Goal: Information Seeking & Learning: Learn about a topic

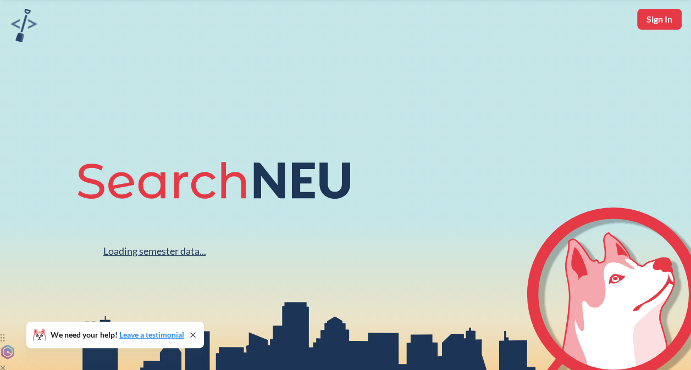
scroll to position [55, 0]
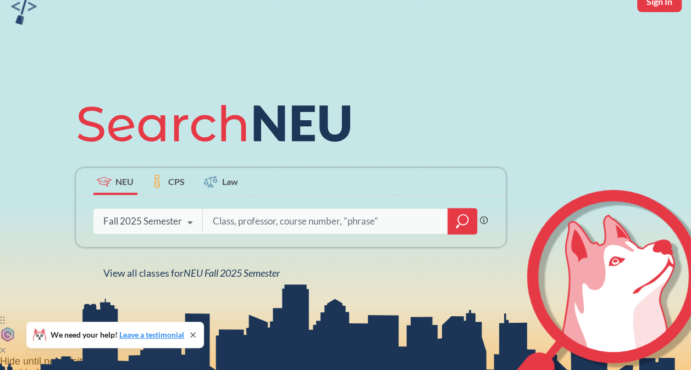
click at [259, 219] on input "search" at bounding box center [325, 221] width 229 height 23
type input "econ"
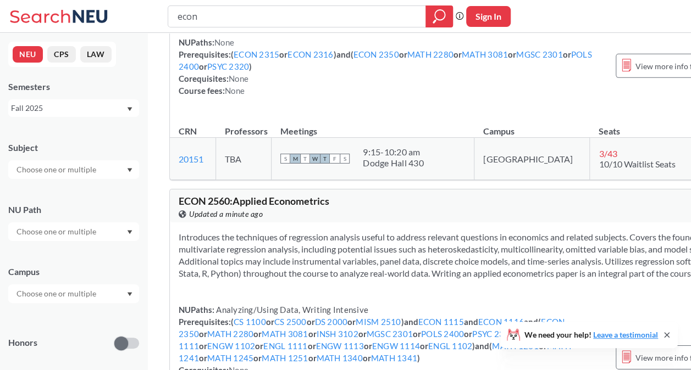
scroll to position [1814, 0]
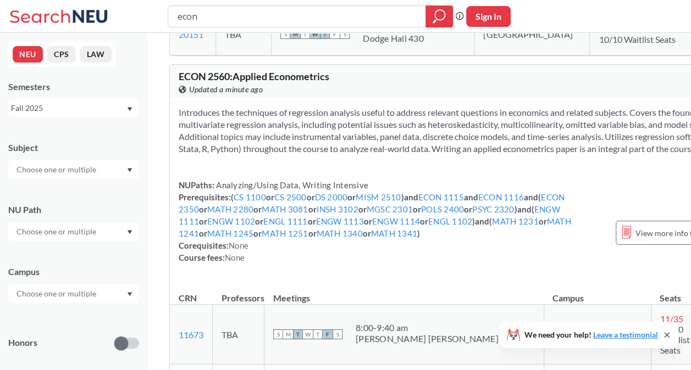
click at [49, 176] on div at bounding box center [73, 169] width 131 height 19
click at [57, 166] on input "text" at bounding box center [57, 169] width 92 height 13
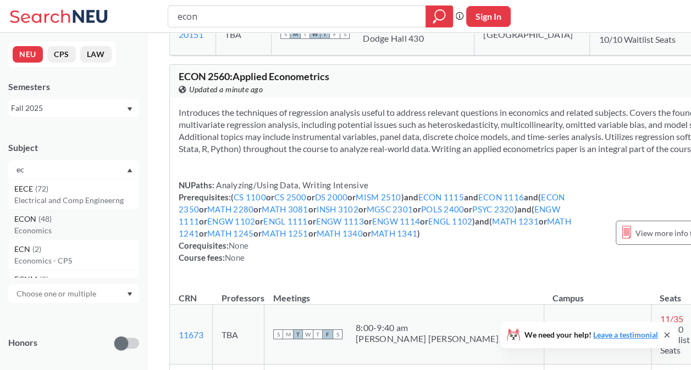
type input "ec"
click at [59, 218] on div "ECON ( 48 )" at bounding box center [76, 219] width 124 height 12
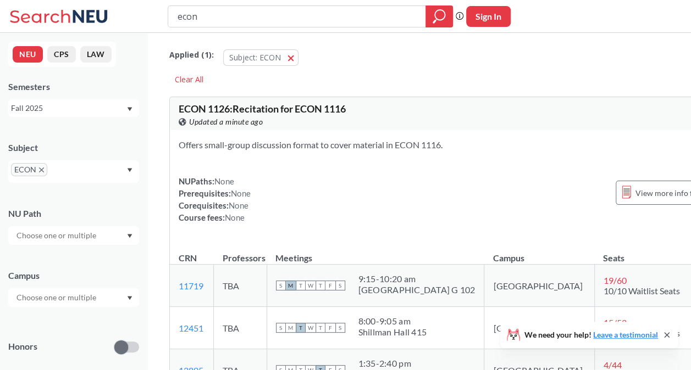
click at [373, 15] on input "econ" at bounding box center [296, 16] width 241 height 19
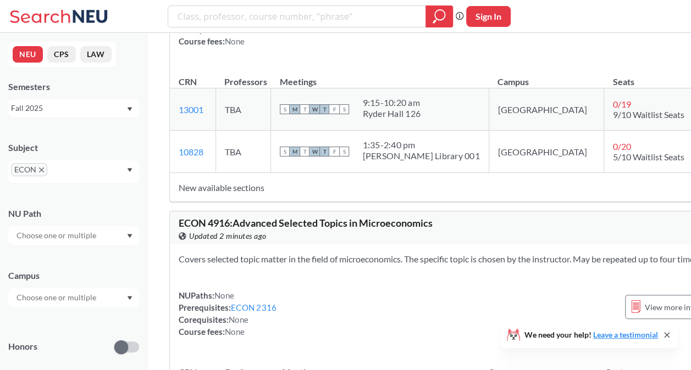
scroll to position [8683, 0]
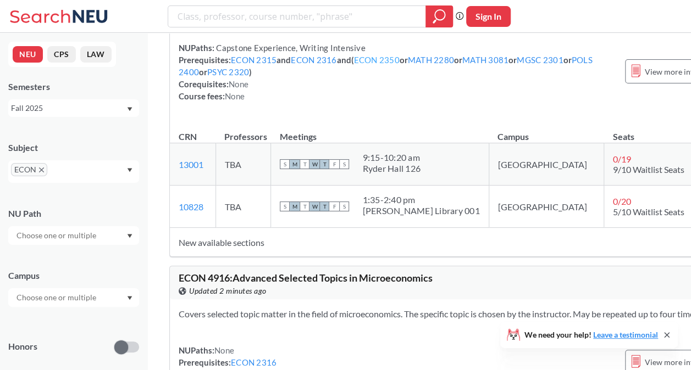
click at [366, 65] on link "ECON 2350" at bounding box center [377, 60] width 46 height 10
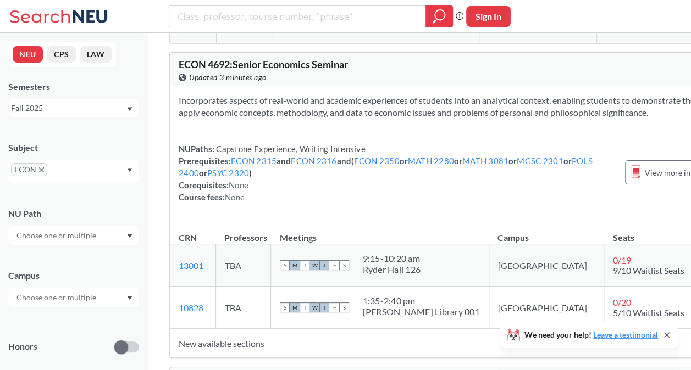
scroll to position [8628, 0]
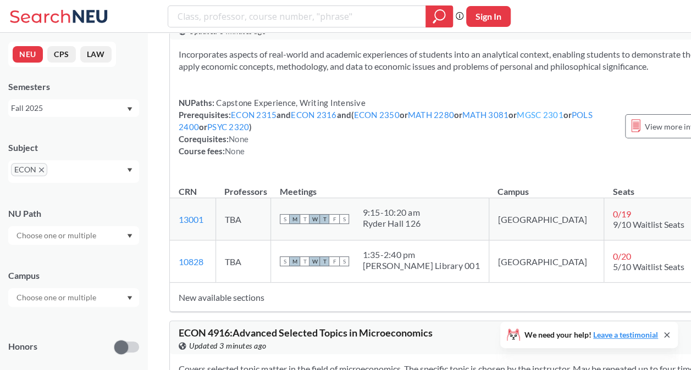
drag, startPoint x: 218, startPoint y: 251, endPoint x: 197, endPoint y: 254, distance: 20.6
click at [188, 157] on div "NUPaths: Capstone Experience, Writing Intensive Prerequisites: ECON 2315 and EC…" at bounding box center [396, 127] width 435 height 60
click at [517, 120] on link "MGSC 2301" at bounding box center [540, 115] width 46 height 10
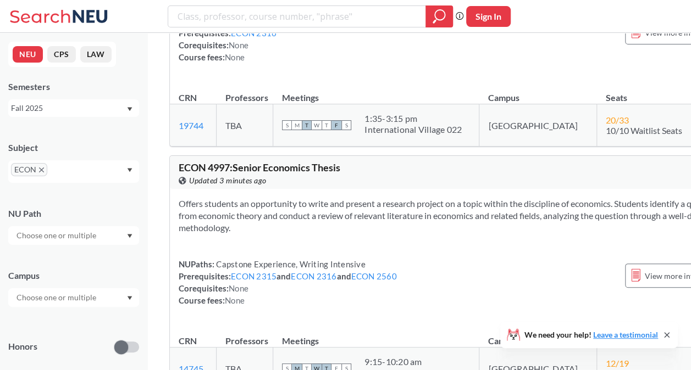
scroll to position [9068, 0]
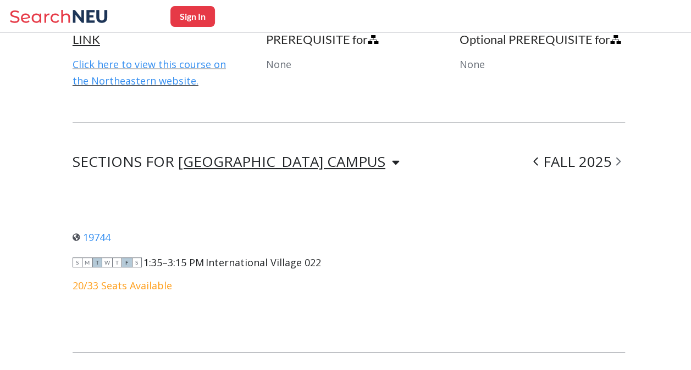
scroll to position [714, 0]
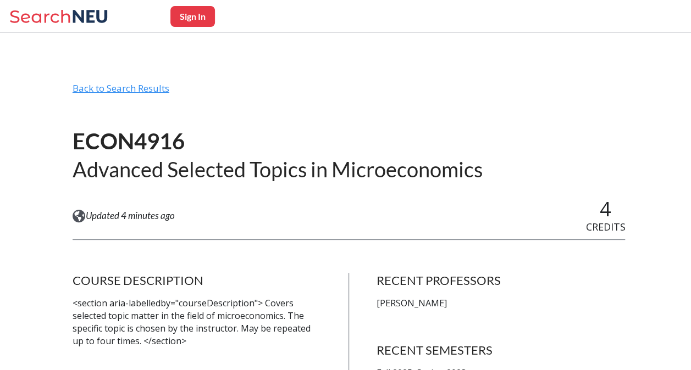
click at [153, 88] on div "Back to Search Results" at bounding box center [349, 92] width 553 height 21
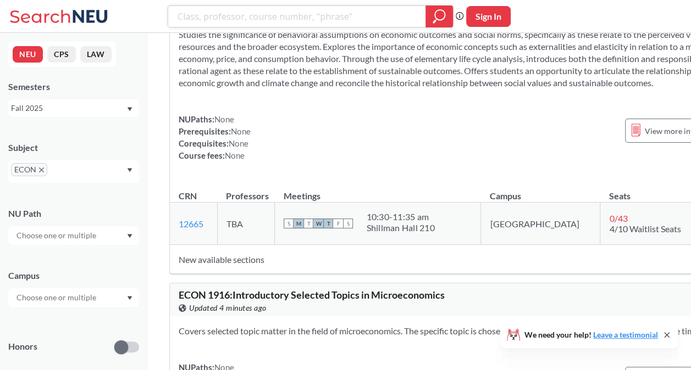
scroll to position [2583, 0]
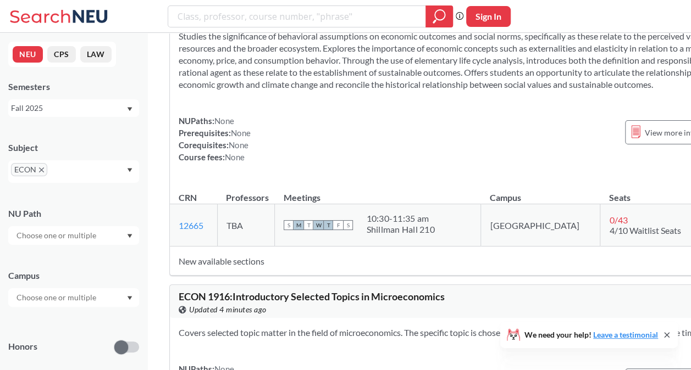
click at [41, 168] on icon "X to remove pill" at bounding box center [41, 170] width 5 height 5
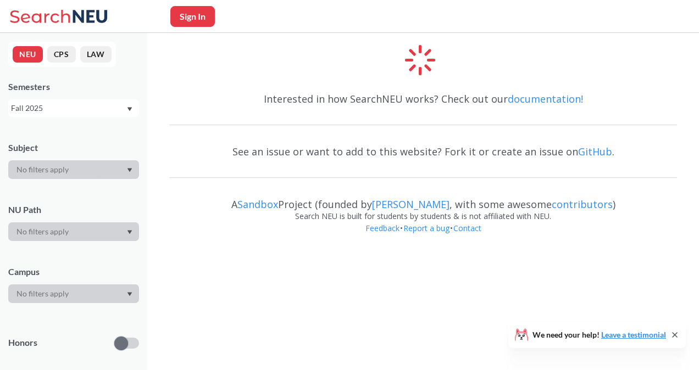
click at [41, 168] on div at bounding box center [73, 169] width 131 height 19
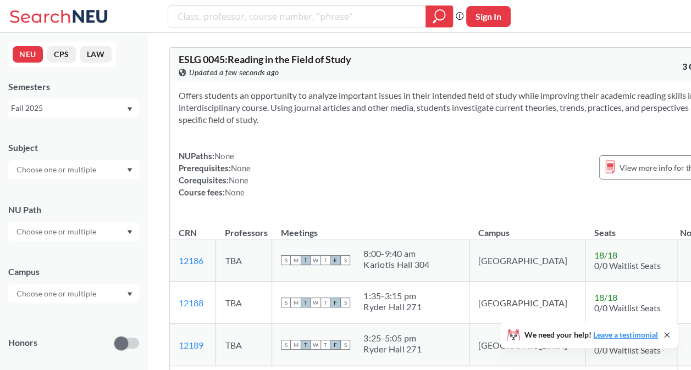
click at [41, 168] on input "text" at bounding box center [57, 169] width 92 height 13
type input "s"
type input "schm"
click at [62, 194] on div "SCHM ( 12 )" at bounding box center [76, 189] width 124 height 12
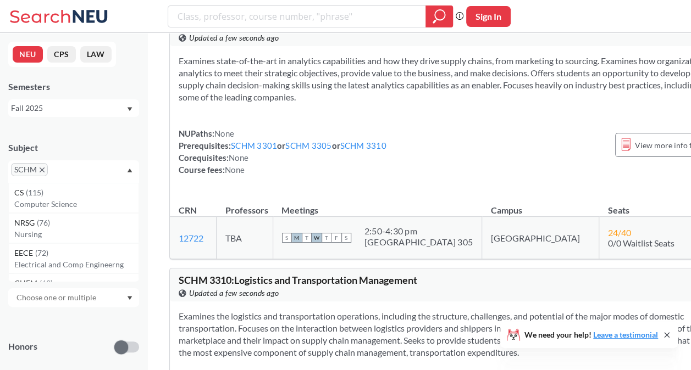
scroll to position [1099, 0]
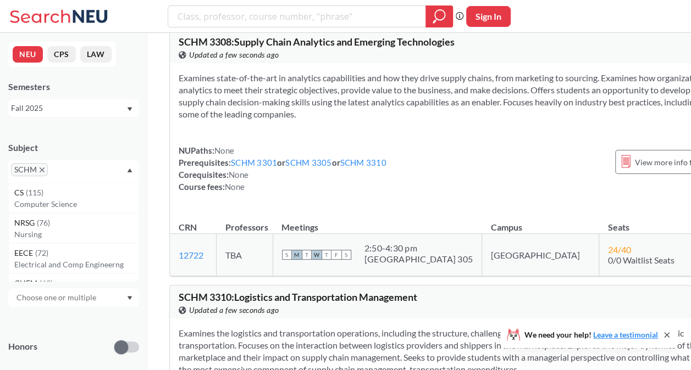
click at [45, 168] on span "SCHM" at bounding box center [29, 169] width 37 height 13
click at [38, 185] on div "CS ( 115 ) Computer Science" at bounding box center [73, 198] width 131 height 30
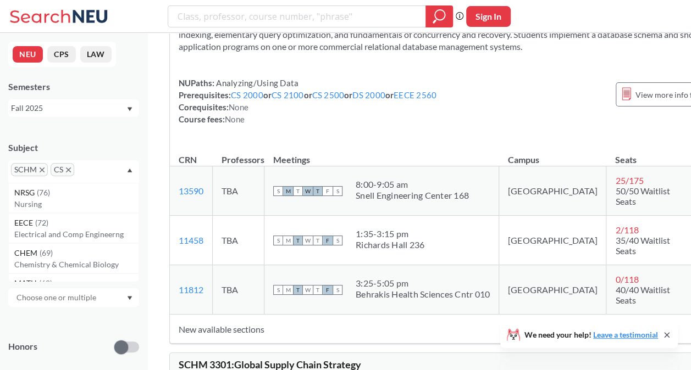
scroll to position [6430, 0]
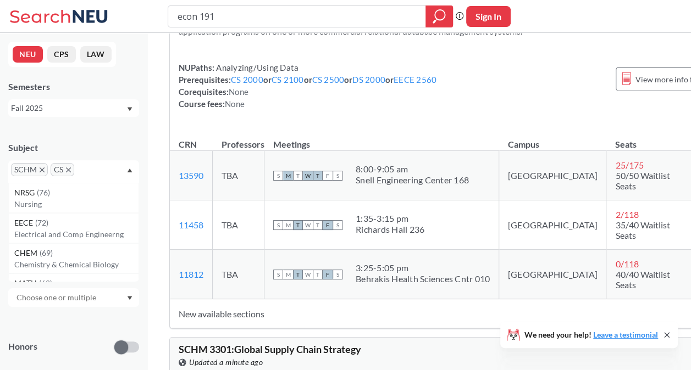
type input "econ 1916"
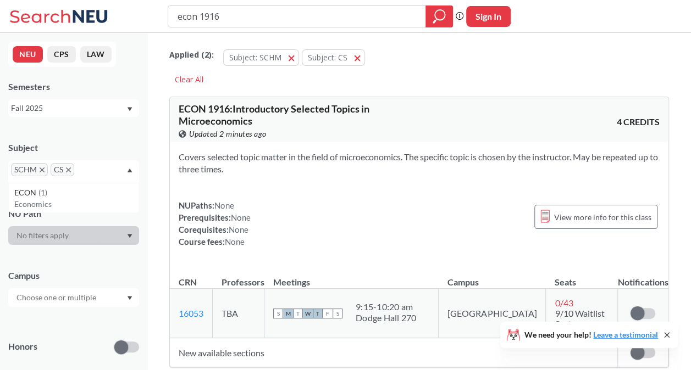
click at [218, 24] on input "econ 1916" at bounding box center [296, 16] width 241 height 19
click at [219, 22] on input "econ 1916" at bounding box center [296, 16] width 241 height 19
drag, startPoint x: 208, startPoint y: 24, endPoint x: 202, endPoint y: 26, distance: 5.7
click at [203, 25] on input "econ 1916" at bounding box center [296, 16] width 241 height 19
type input "e"
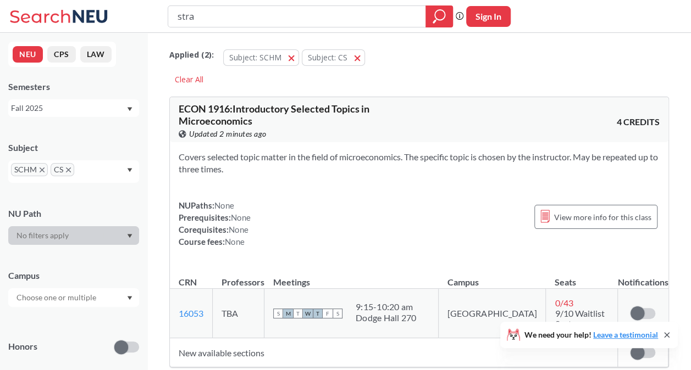
type input "strat"
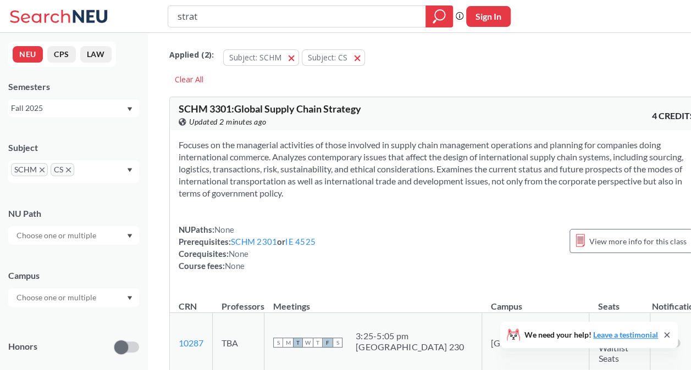
click at [217, 20] on input "strat" at bounding box center [296, 16] width 241 height 19
type input "strt"
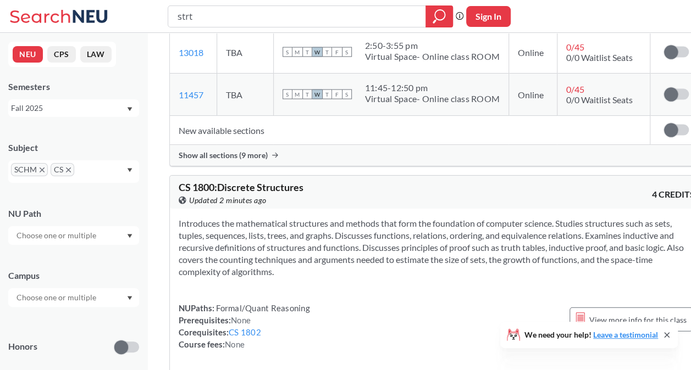
scroll to position [1209, 0]
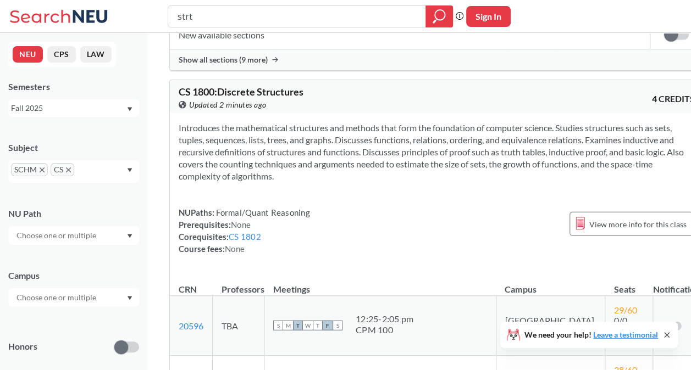
click at [219, 19] on input "strt" at bounding box center [296, 16] width 241 height 19
type input "strategy in action"
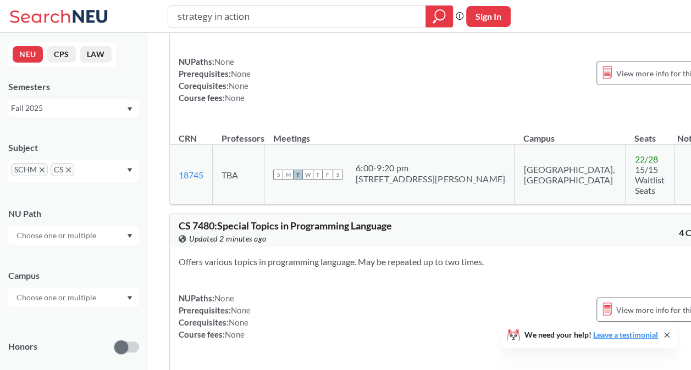
scroll to position [4012, 0]
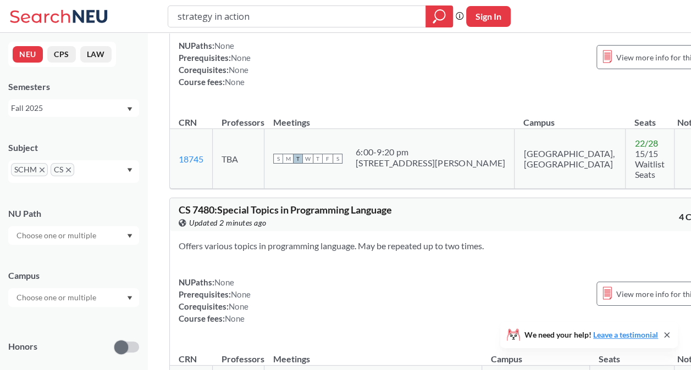
click at [277, 15] on input "strategy in action" at bounding box center [296, 16] width 241 height 19
click at [44, 171] on icon "X to remove pill" at bounding box center [42, 170] width 5 height 5
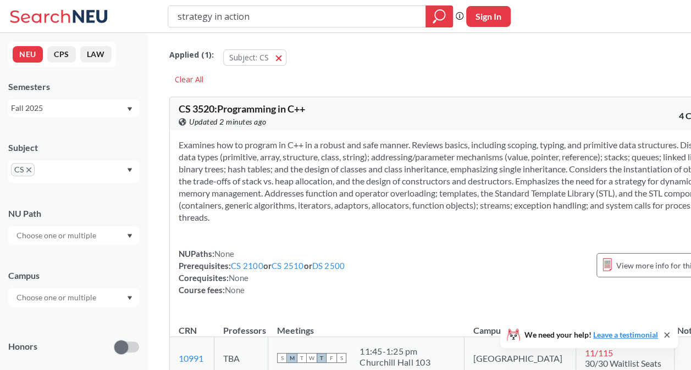
click at [33, 170] on span "CS" at bounding box center [23, 169] width 24 height 13
click at [28, 170] on icon "X to remove pill" at bounding box center [28, 170] width 5 height 5
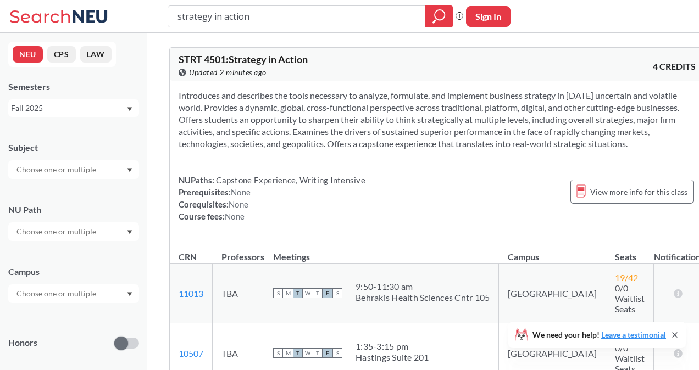
click at [55, 165] on div at bounding box center [73, 169] width 131 height 19
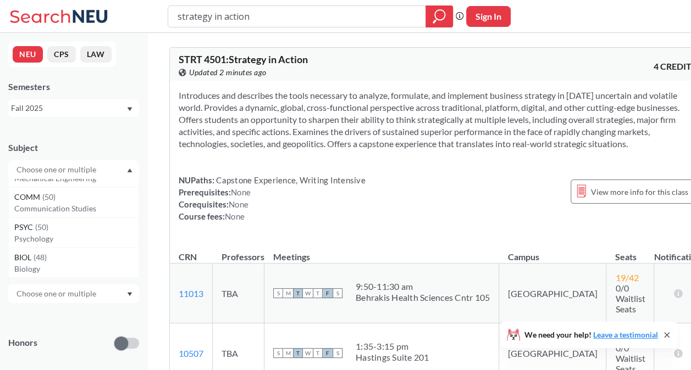
scroll to position [495, 0]
type input "strategy in action"
click at [349, 150] on section "Introduces and describes the tools necessary to analyze, formulate, and impleme…" at bounding box center [437, 120] width 517 height 60
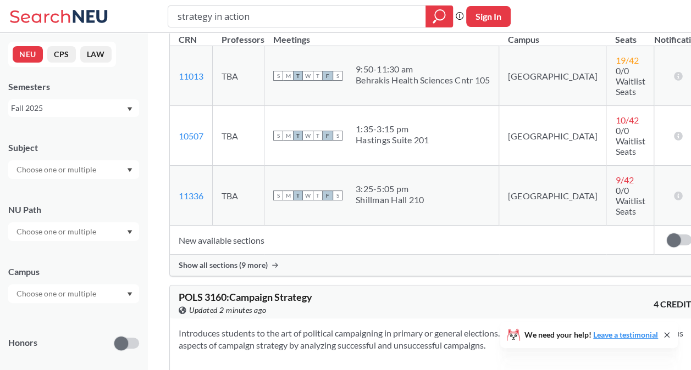
scroll to position [220, 0]
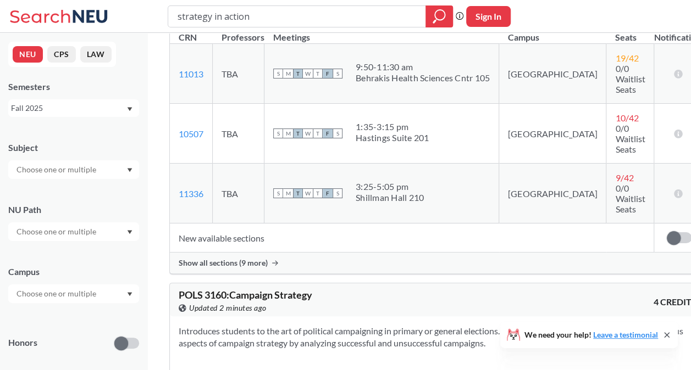
click at [235, 258] on span "Show all sections (9 more)" at bounding box center [223, 263] width 89 height 10
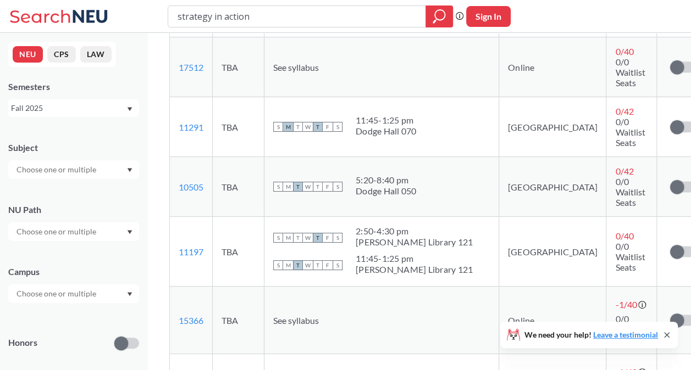
scroll to position [605, 0]
